Goal: Task Accomplishment & Management: Use online tool/utility

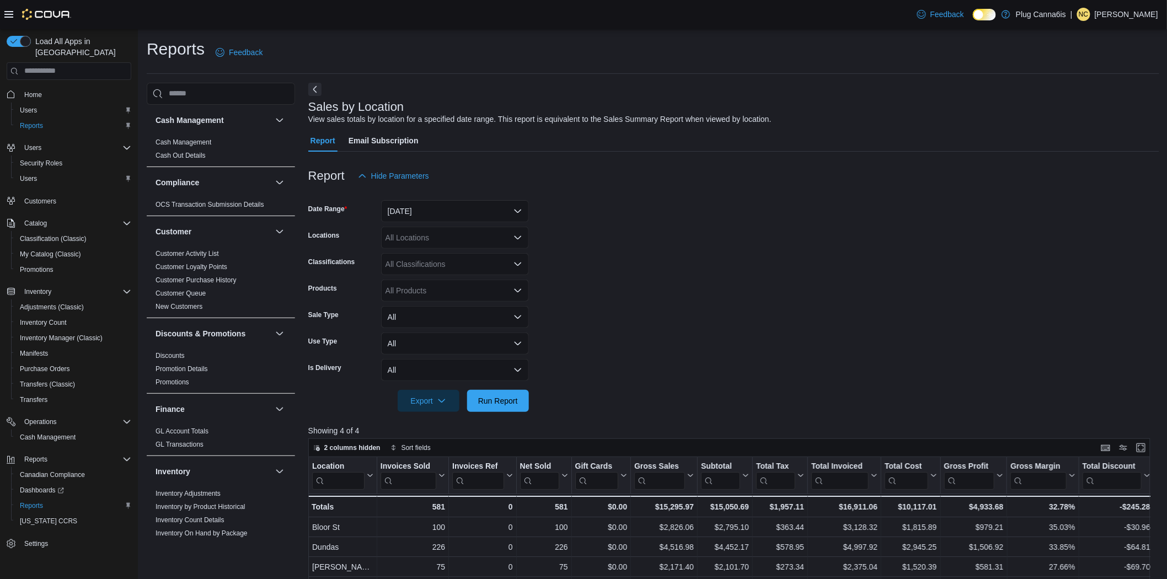
drag, startPoint x: 0, startPoint y: 0, endPoint x: 826, endPoint y: 213, distance: 853.2
click at [826, 213] on form "Date Range [DATE] Locations All Locations Classifications All Classifications P…" at bounding box center [733, 299] width 851 height 225
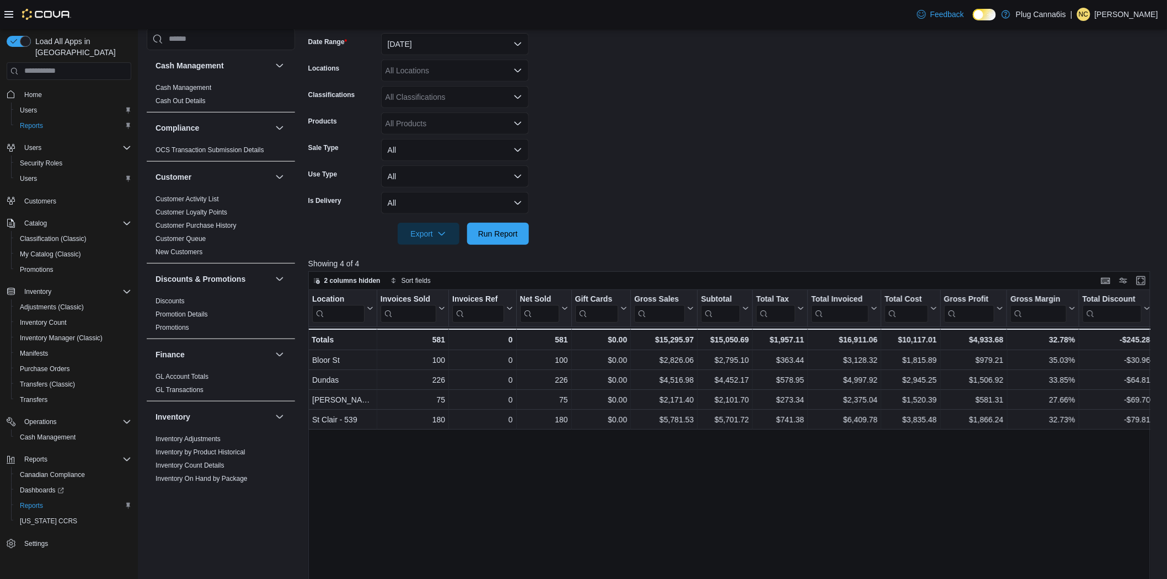
scroll to position [245, 0]
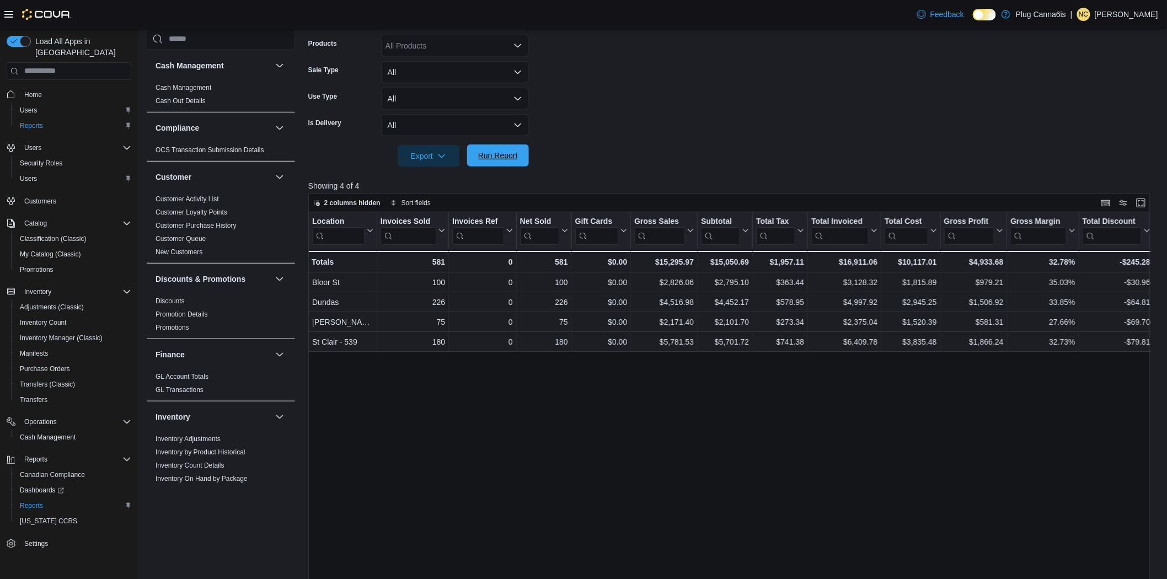
click at [499, 157] on span "Run Report" at bounding box center [498, 155] width 40 height 11
click at [509, 146] on span "Run Report" at bounding box center [498, 156] width 49 height 22
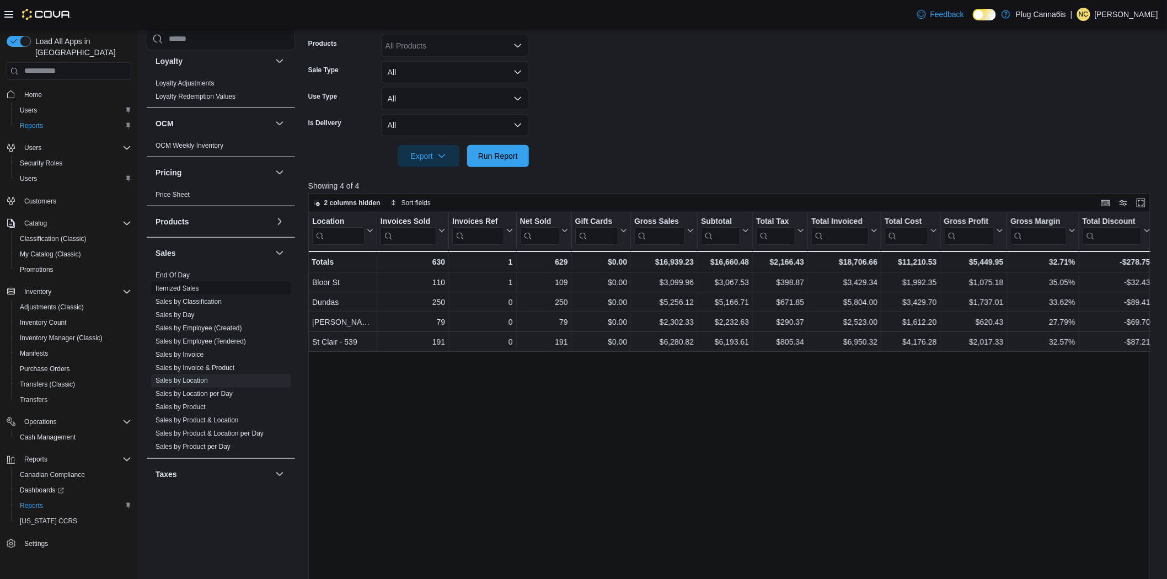
scroll to position [552, 0]
click at [179, 270] on link "End Of Day" at bounding box center [173, 274] width 34 height 8
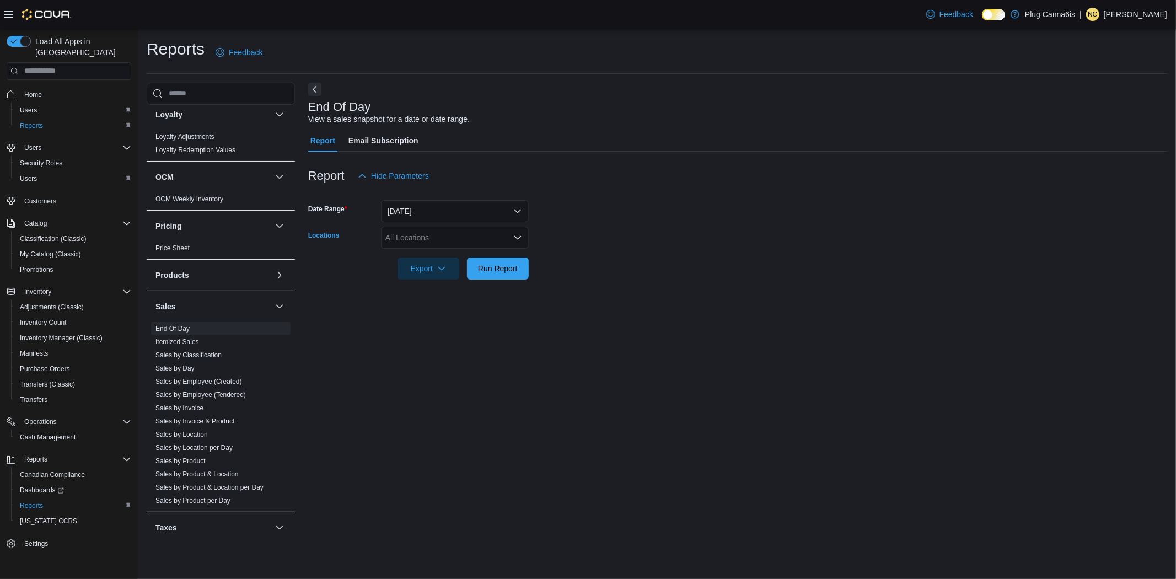
click at [416, 234] on div "All Locations" at bounding box center [455, 238] width 148 height 22
click at [437, 333] on span "St Clair - 539" at bounding box center [427, 335] width 45 height 11
drag, startPoint x: 941, startPoint y: 237, endPoint x: 532, endPoint y: 298, distance: 413.3
click at [941, 237] on form "Date Range [DATE] Locations [GEOGRAPHIC_DATA] - 539 Combo box. Selected. [GEOGR…" at bounding box center [737, 233] width 859 height 93
click at [440, 267] on icon "button" at bounding box center [441, 268] width 9 height 9
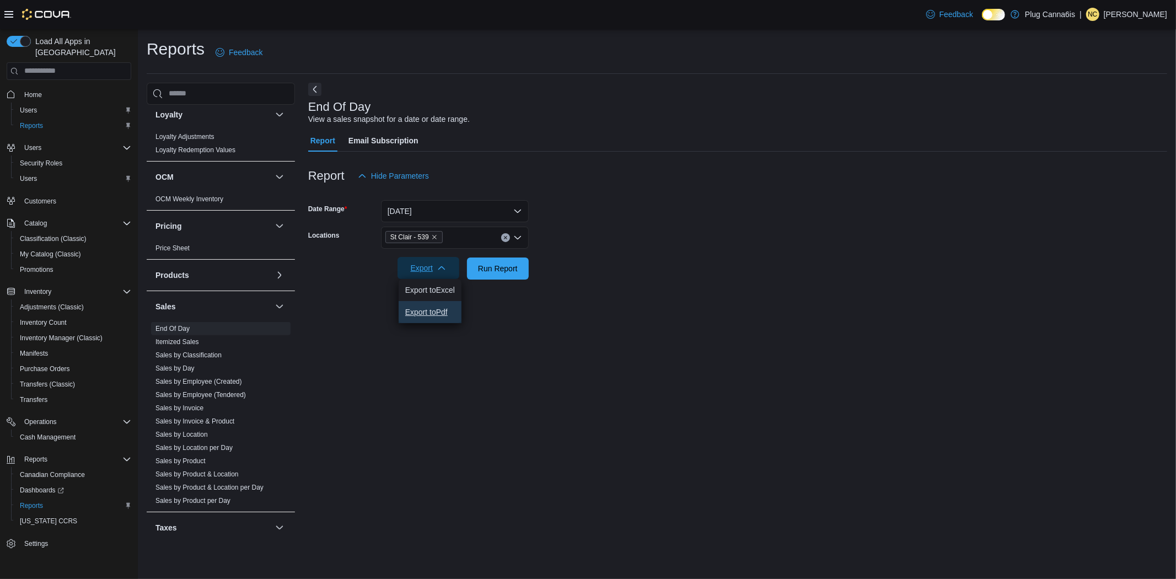
click at [436, 313] on span "Export to Pdf" at bounding box center [430, 312] width 50 height 9
